Goal: Find specific page/section: Find specific page/section

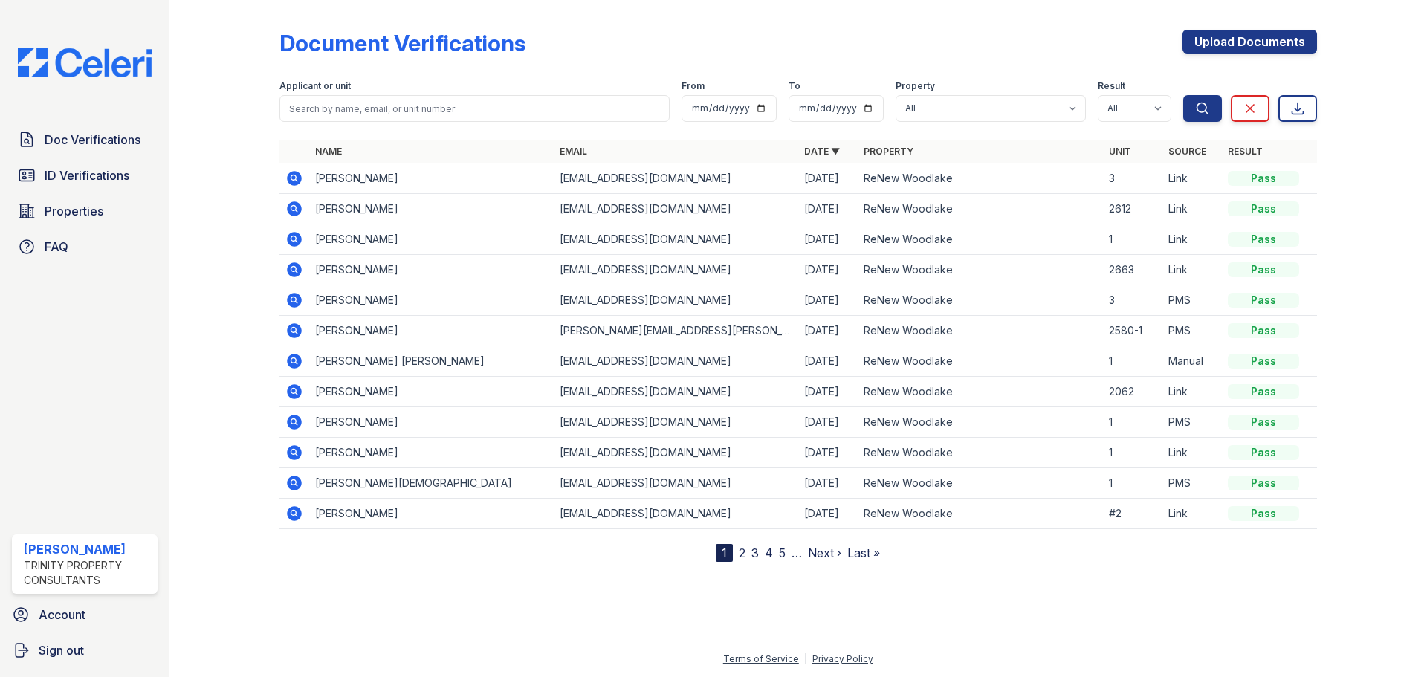
click at [83, 192] on div "Doc Verifications ID Verifications Properties FAQ" at bounding box center [85, 193] width 158 height 137
click at [85, 201] on link "Properties" at bounding box center [85, 211] width 146 height 30
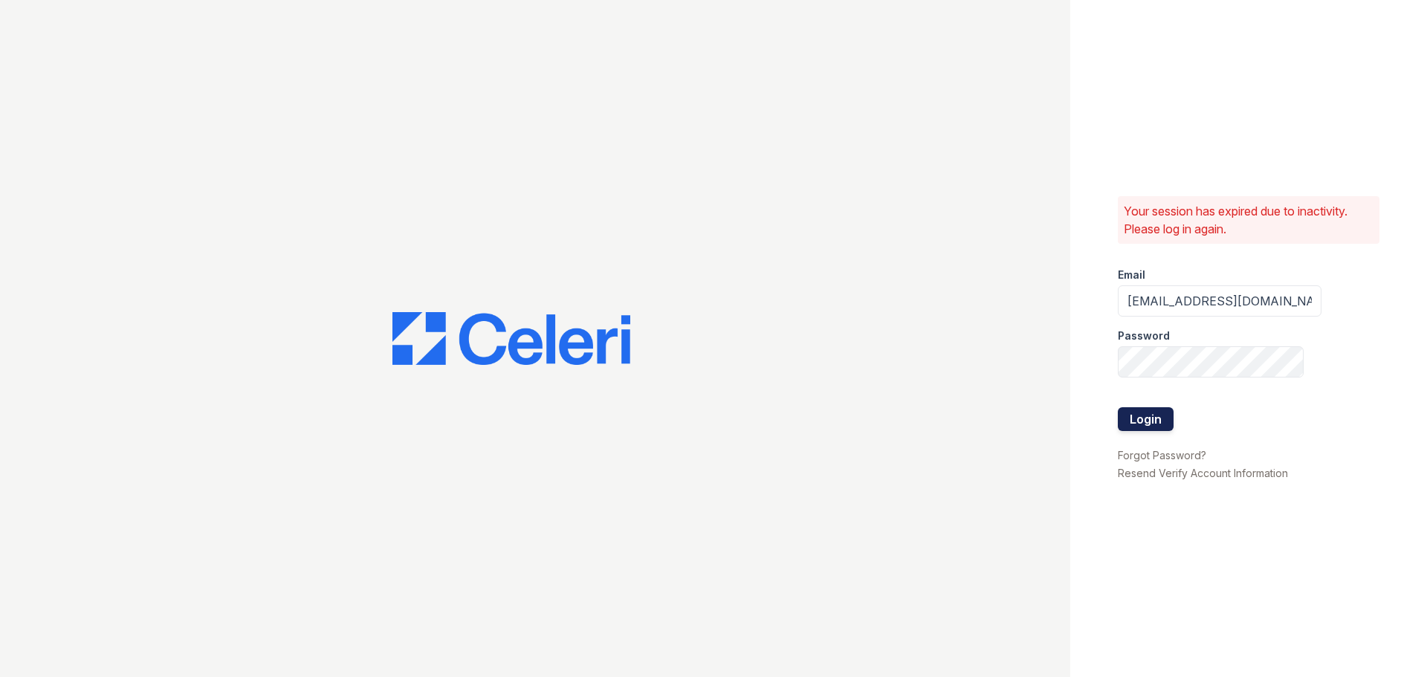
click at [1169, 412] on button "Login" at bounding box center [1146, 419] width 56 height 24
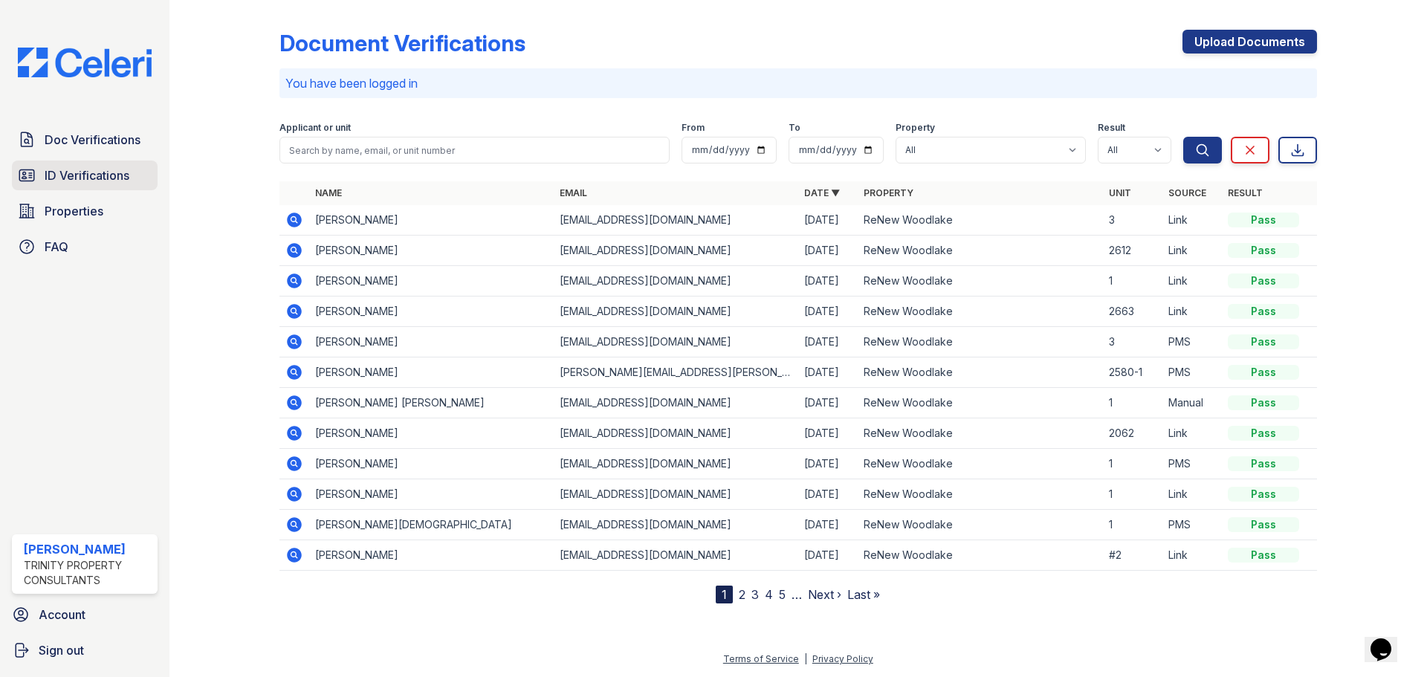
click at [78, 174] on span "ID Verifications" at bounding box center [87, 175] width 85 height 18
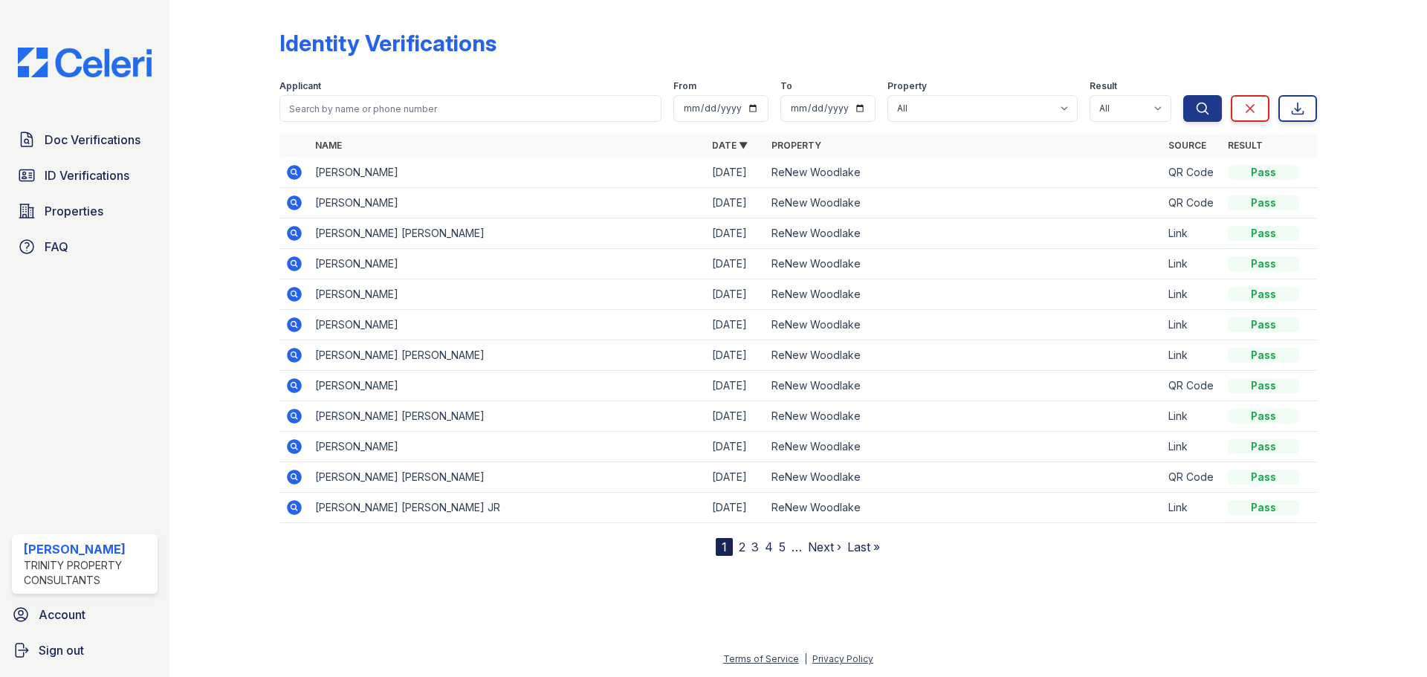
click at [71, 204] on span "Properties" at bounding box center [74, 211] width 59 height 18
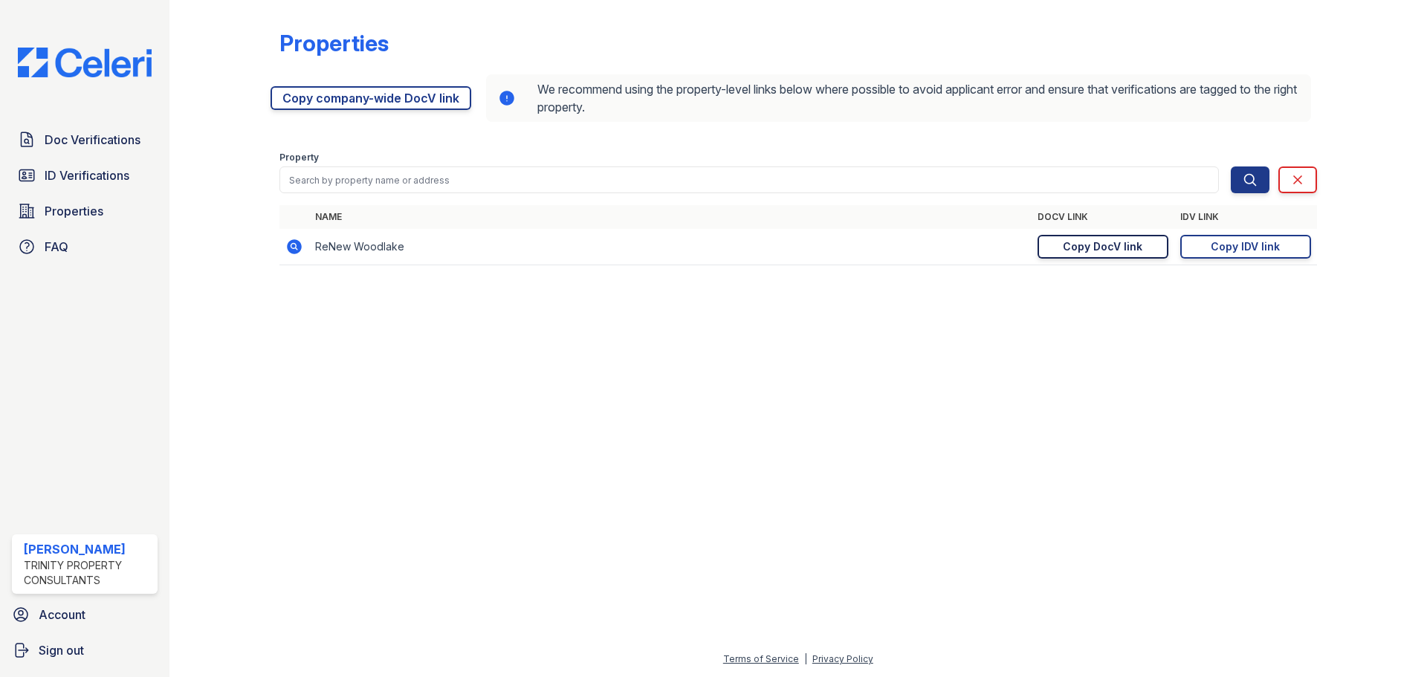
click at [1108, 245] on div "Copy DocV link" at bounding box center [1103, 246] width 80 height 15
